Goal: Task Accomplishment & Management: Complete application form

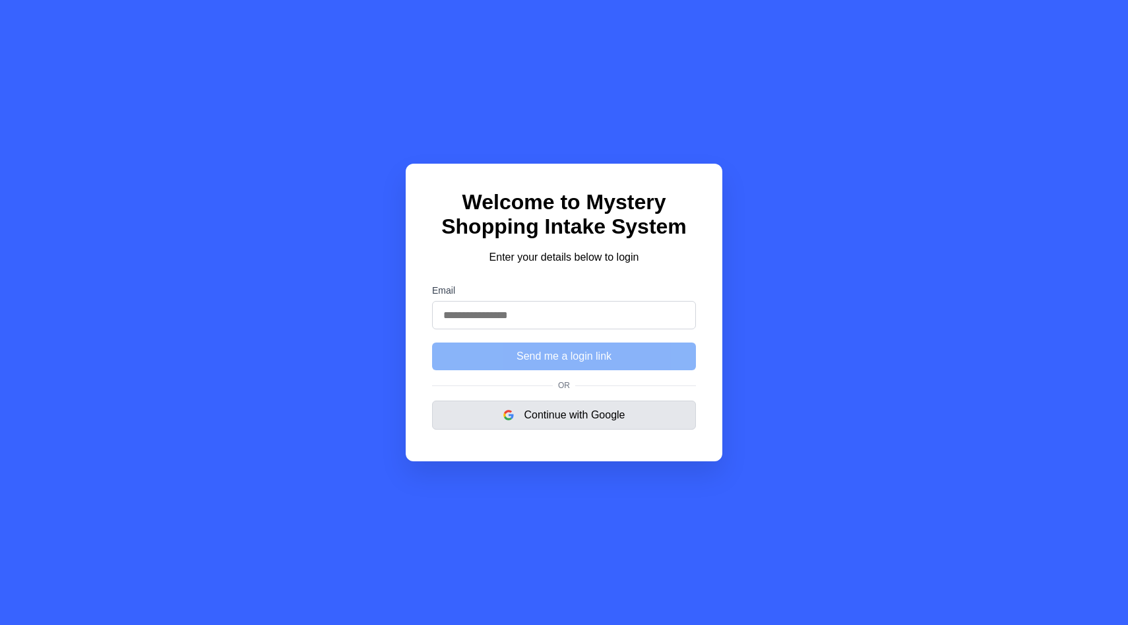
click at [535, 421] on button "Continue with Google" at bounding box center [564, 414] width 264 height 29
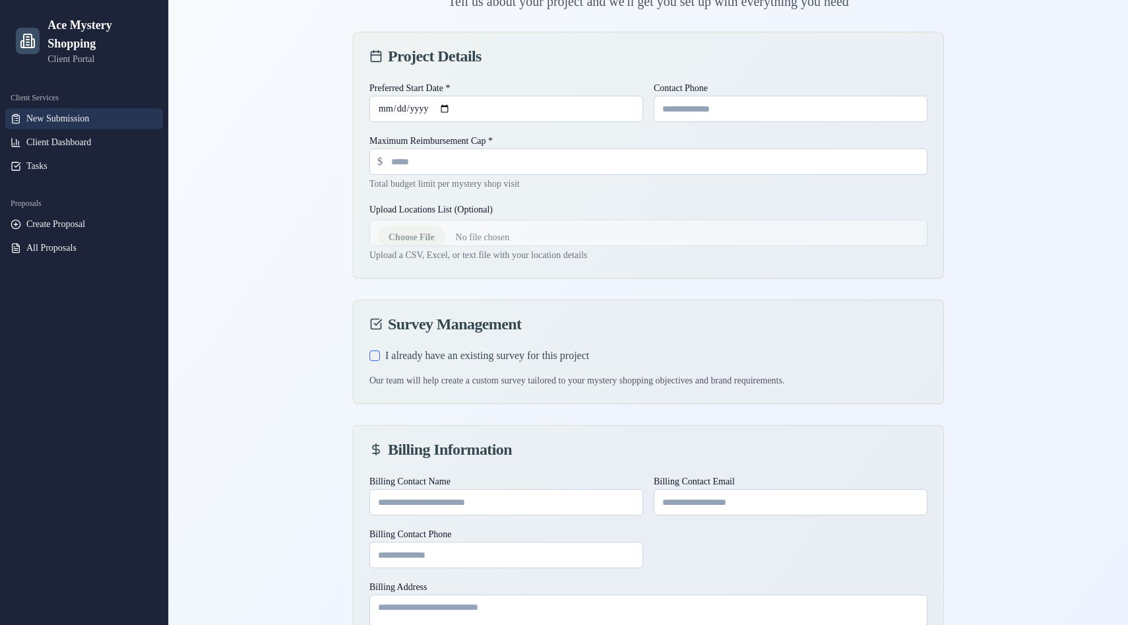
scroll to position [651, 0]
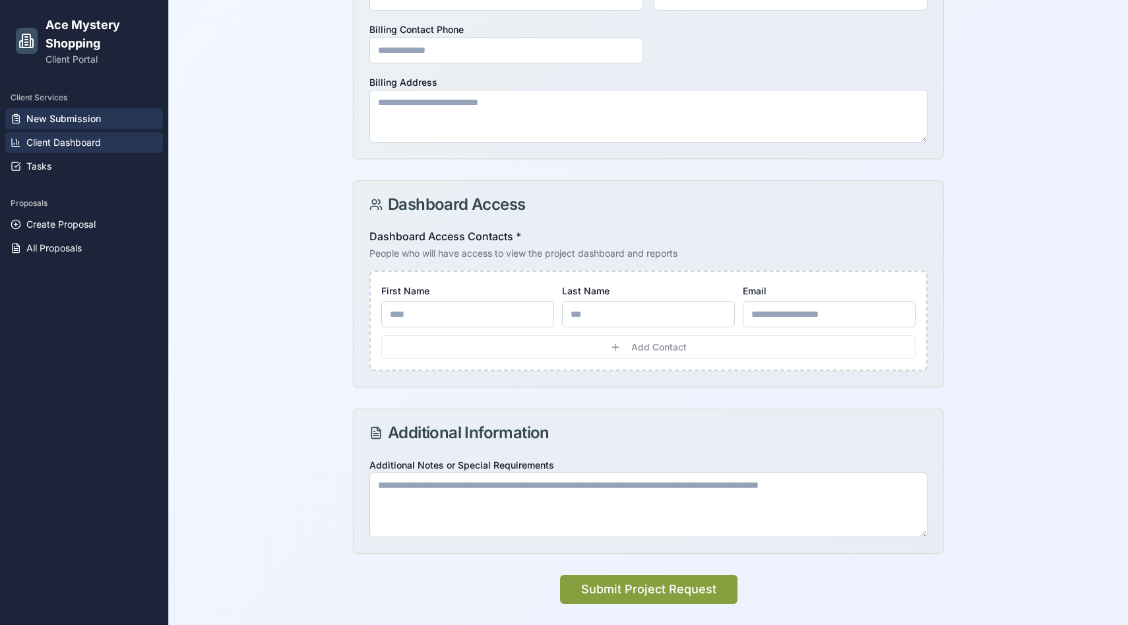
click at [75, 150] on link "Client Dashboard" at bounding box center [84, 142] width 158 height 21
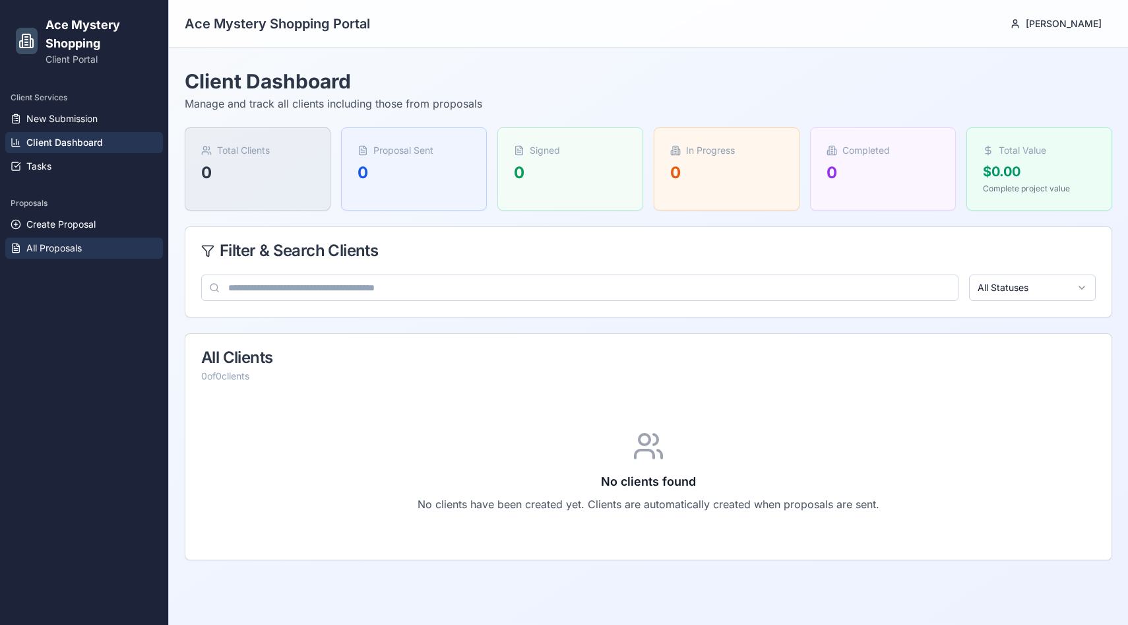
click at [59, 249] on span "All Proposals" at bounding box center [53, 247] width 55 height 13
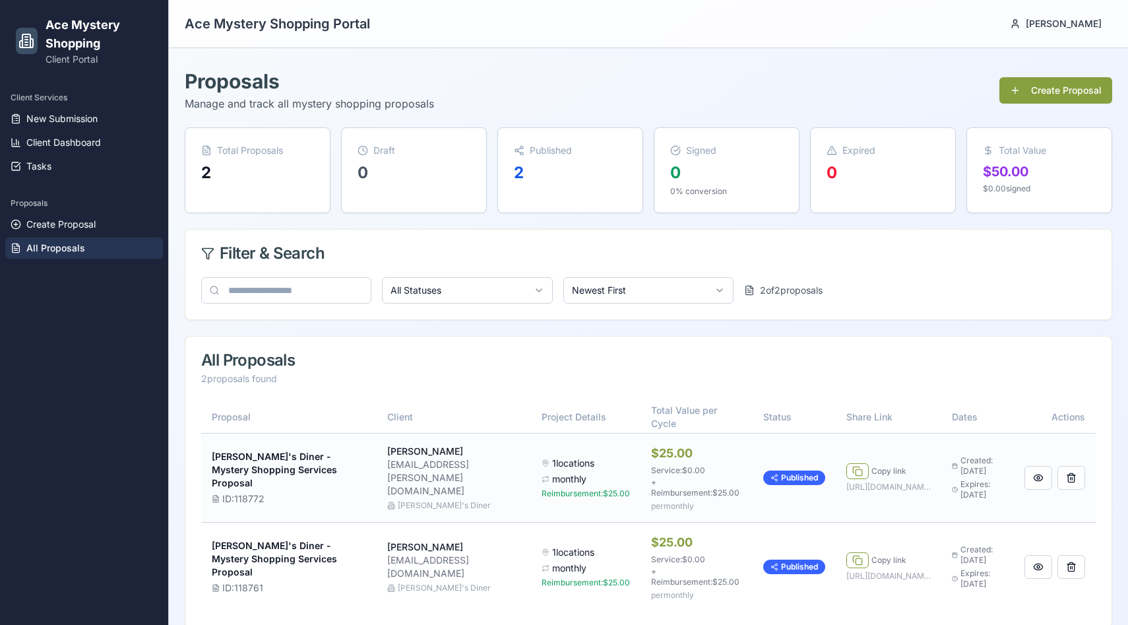
scroll to position [23, 0]
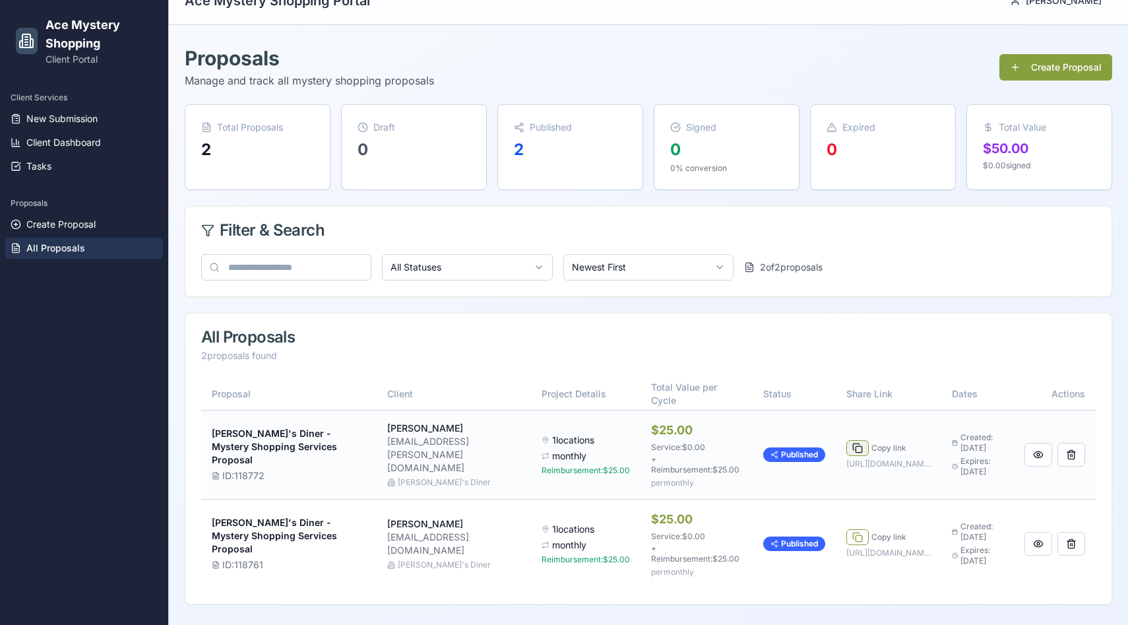
click at [846, 445] on button at bounding box center [857, 448] width 22 height 16
